Goal: Transaction & Acquisition: Obtain resource

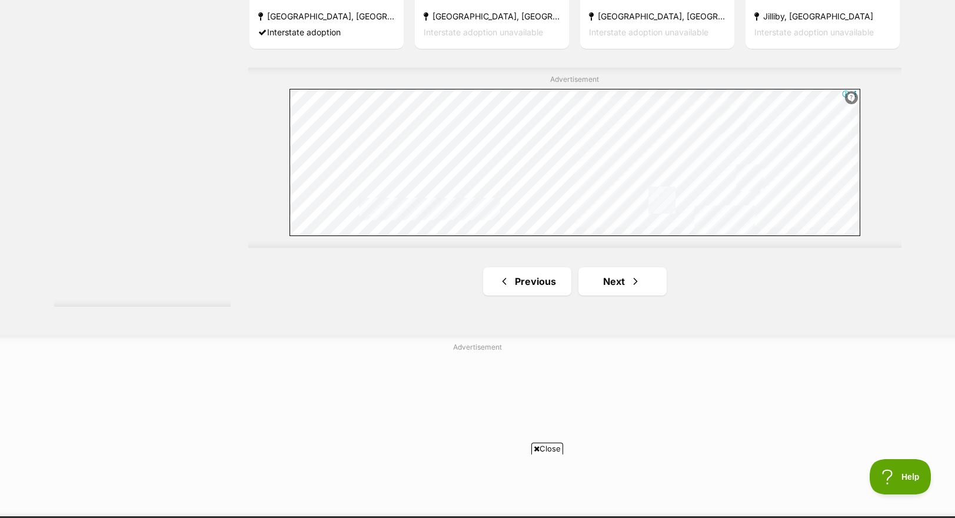
scroll to position [2080, 0]
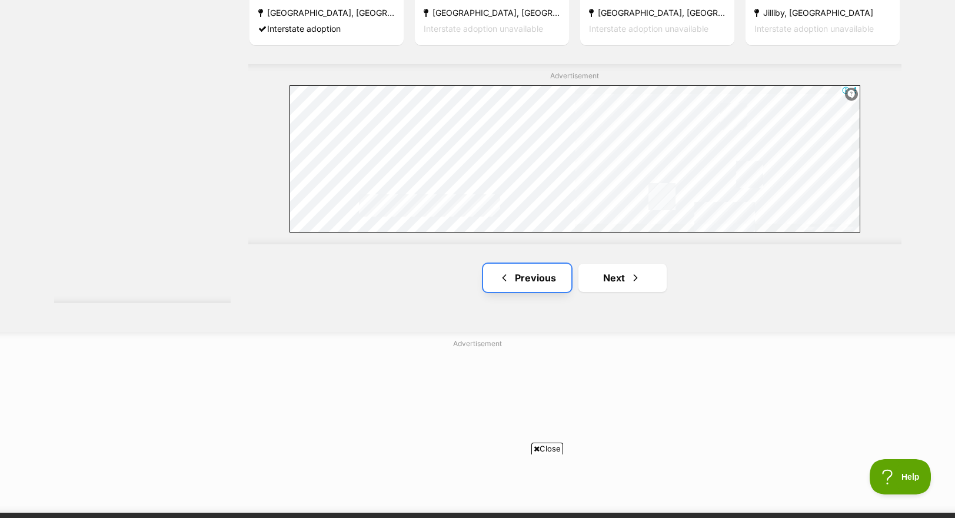
click at [514, 284] on link "Previous" at bounding box center [527, 278] width 88 height 28
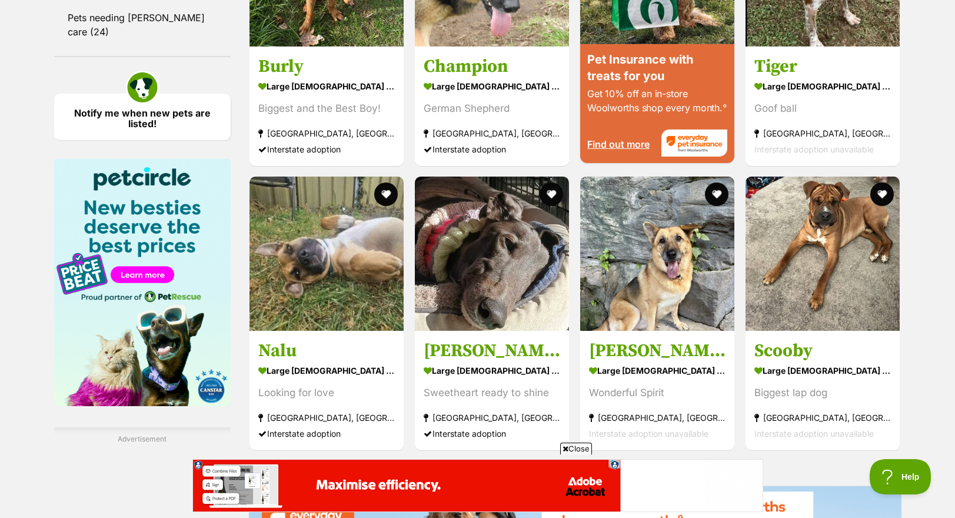
scroll to position [1294, 0]
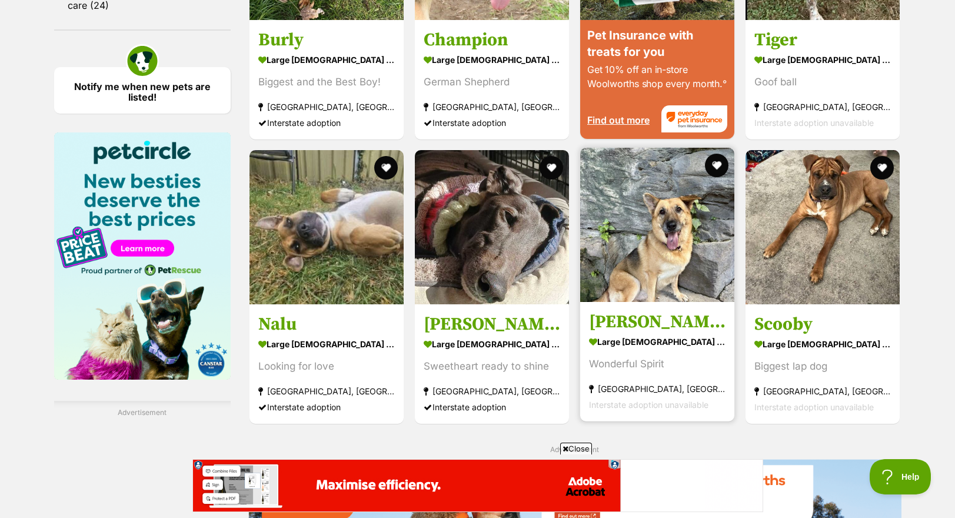
click at [661, 256] on img at bounding box center [657, 225] width 154 height 154
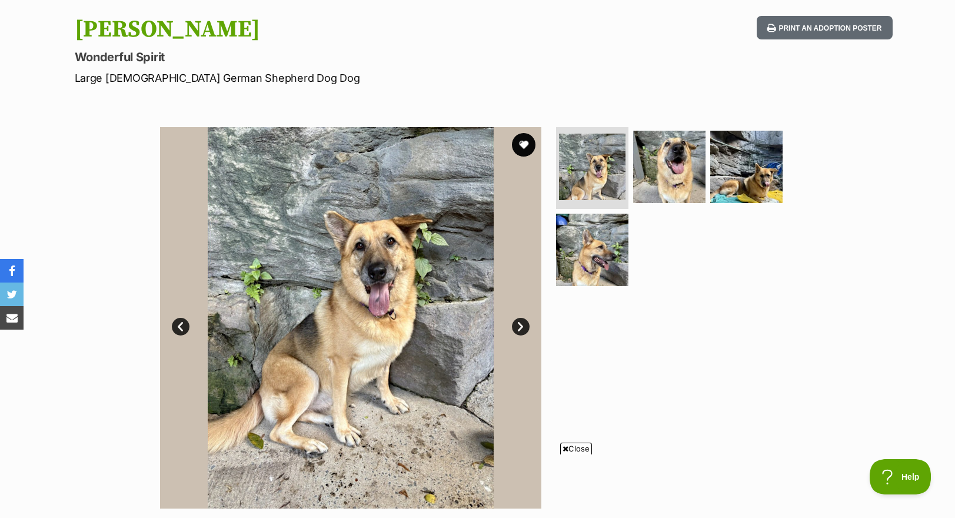
click at [520, 327] on link "Next" at bounding box center [521, 327] width 18 height 18
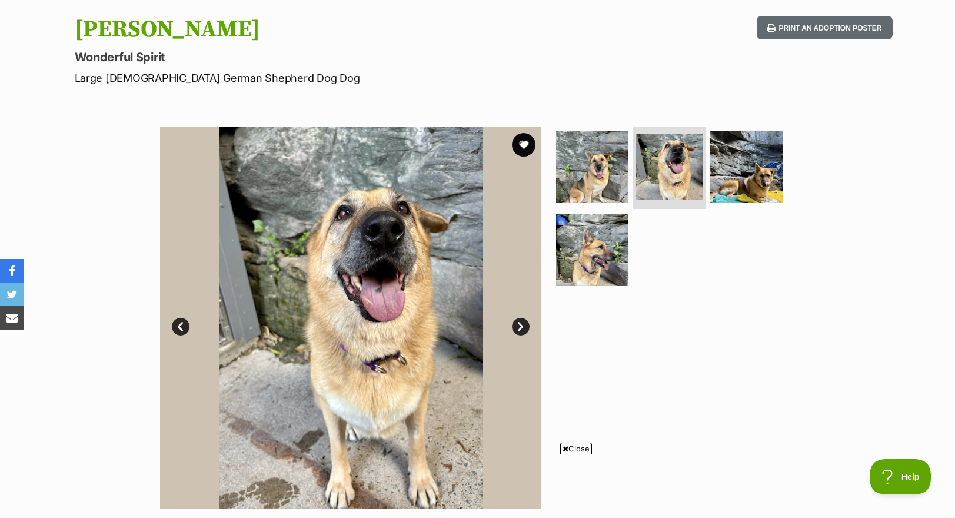
click at [520, 327] on link "Next" at bounding box center [521, 327] width 18 height 18
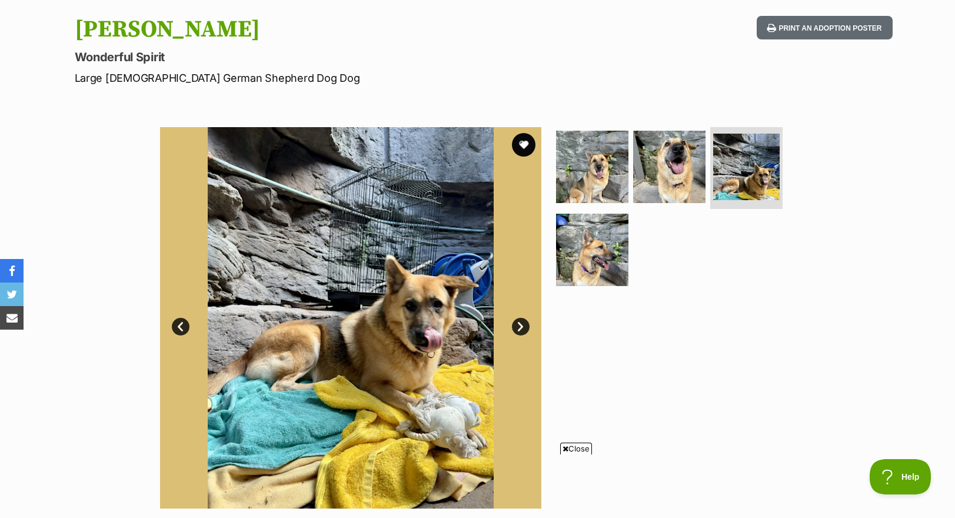
click at [520, 327] on link "Next" at bounding box center [521, 327] width 18 height 18
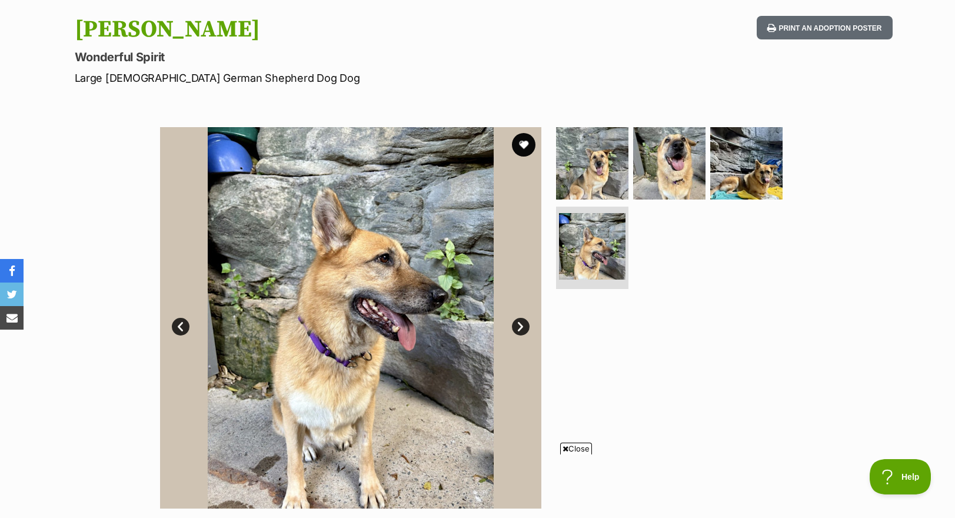
click at [520, 327] on link "Next" at bounding box center [521, 327] width 18 height 18
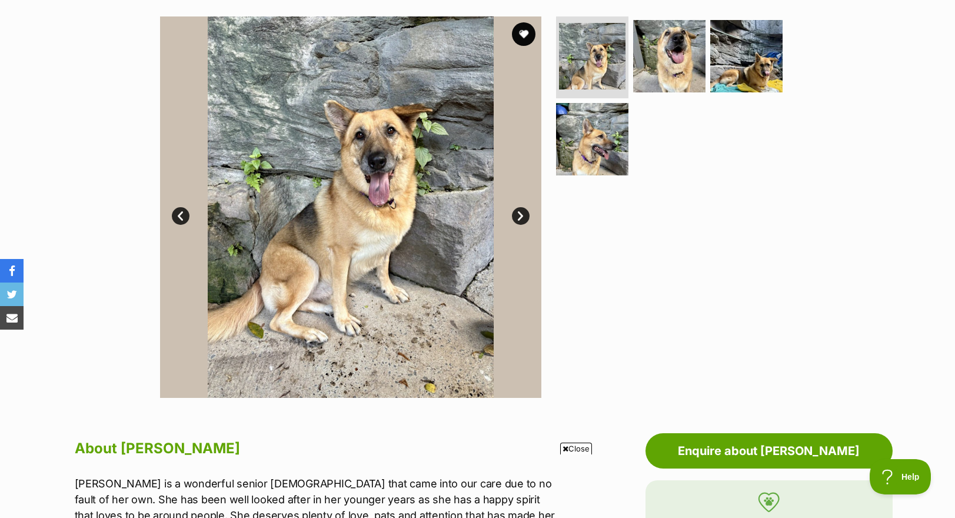
scroll to position [176, 0]
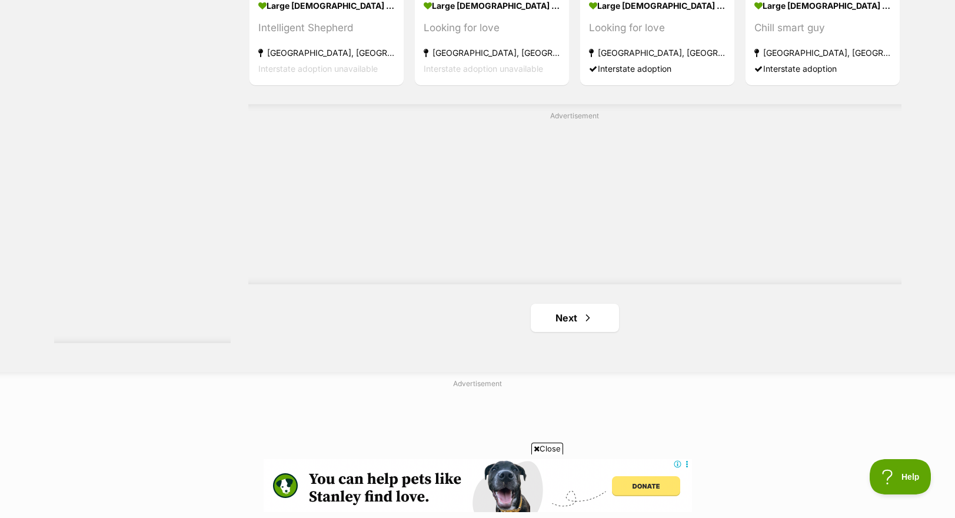
scroll to position [2118, 0]
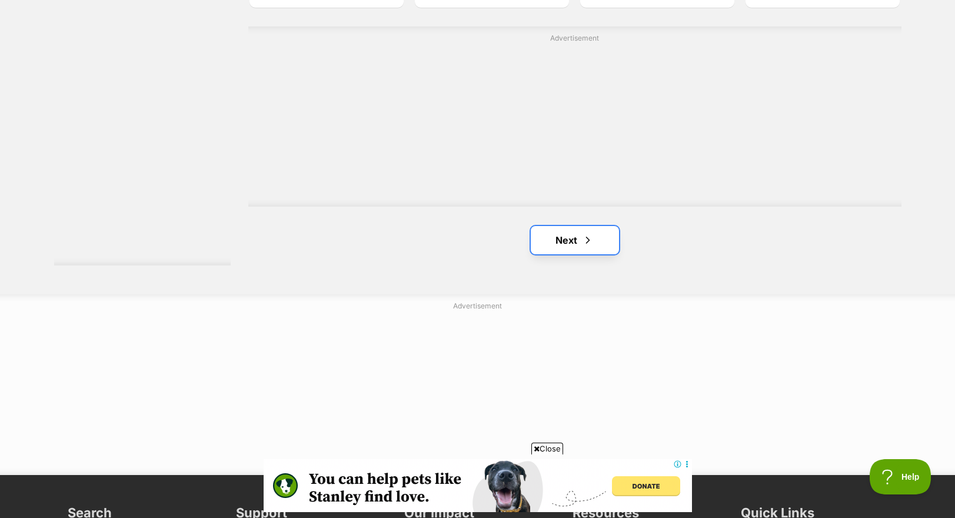
click at [562, 253] on link "Next" at bounding box center [575, 240] width 88 height 28
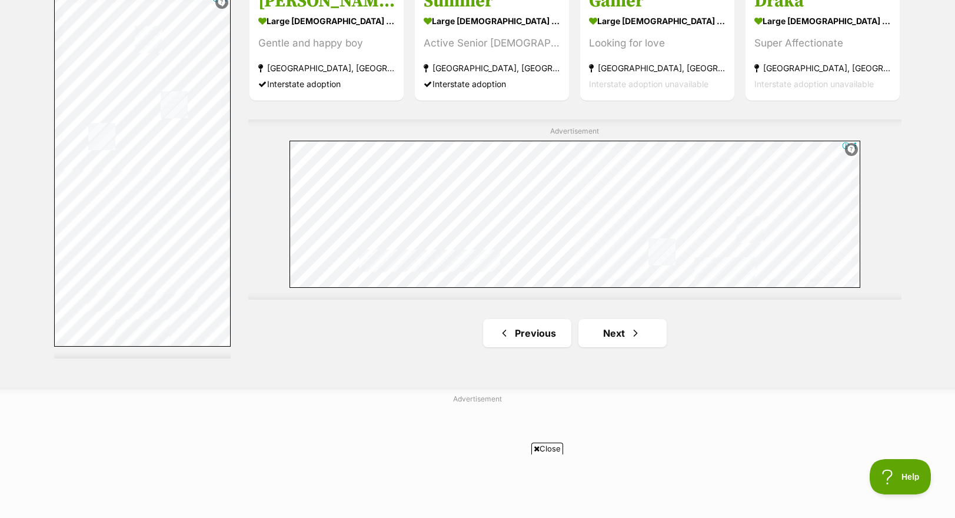
scroll to position [2059, 0]
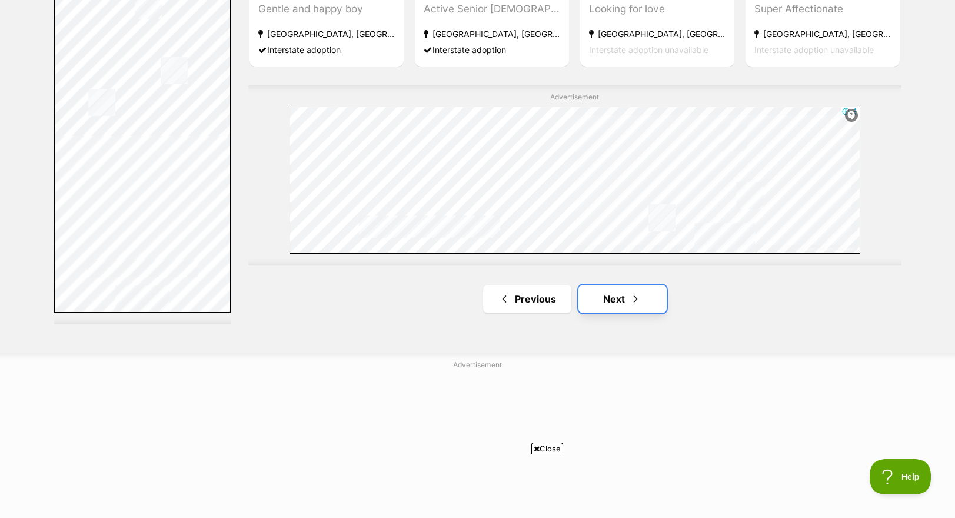
click at [618, 308] on link "Next" at bounding box center [622, 299] width 88 height 28
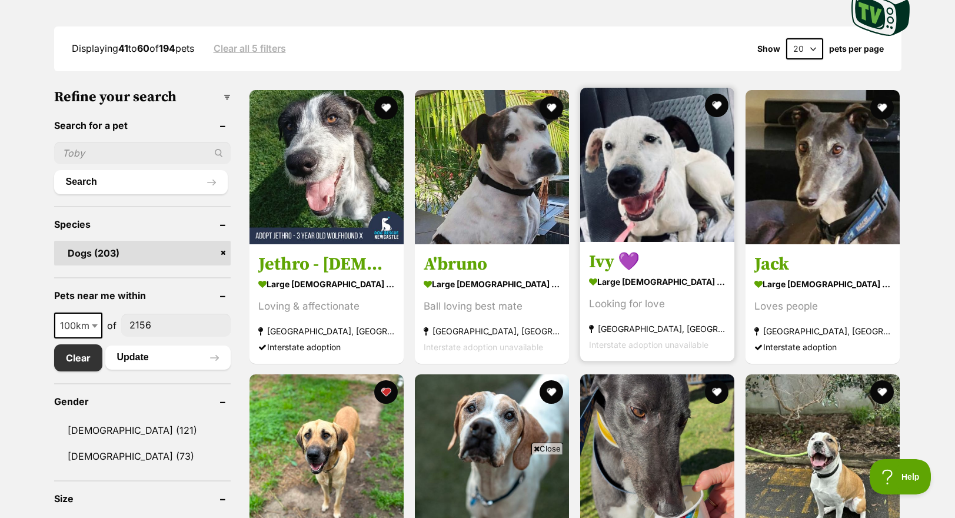
click at [657, 185] on img at bounding box center [657, 165] width 154 height 154
